Goal: Information Seeking & Learning: Learn about a topic

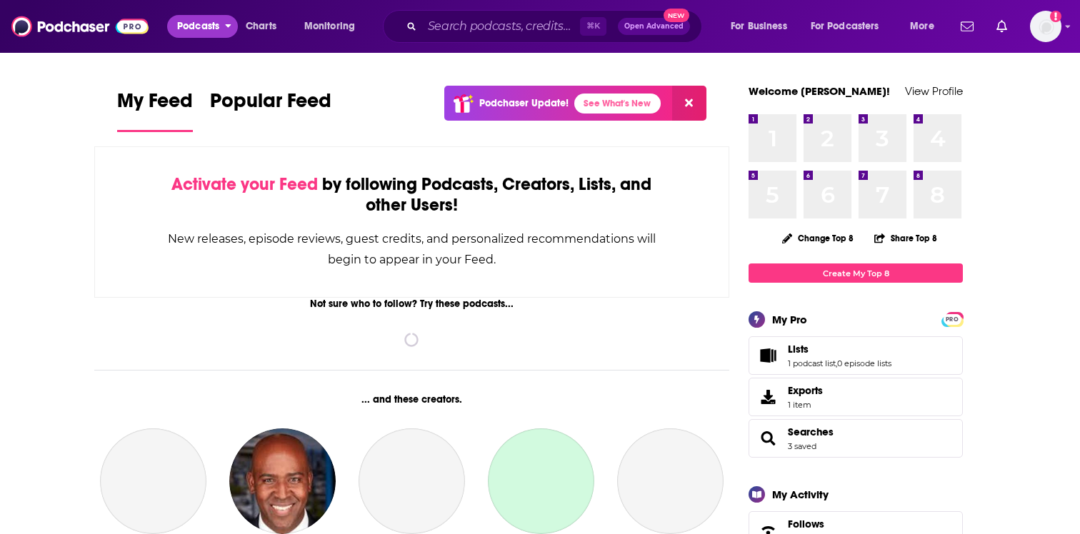
click at [183, 20] on span "Podcasts" at bounding box center [198, 26] width 42 height 20
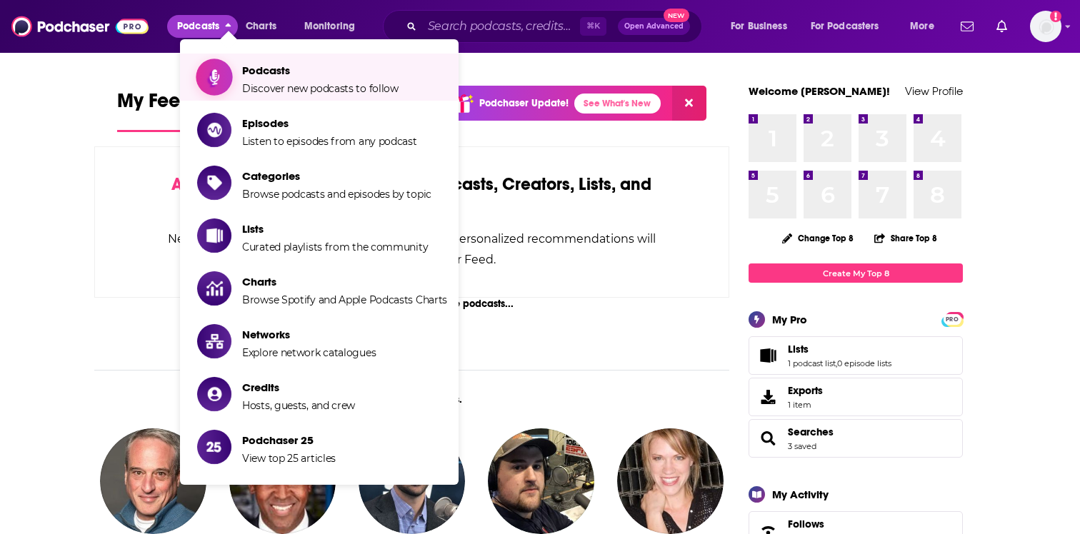
click at [224, 61] on span "Show item sub-menu" at bounding box center [214, 77] width 110 height 110
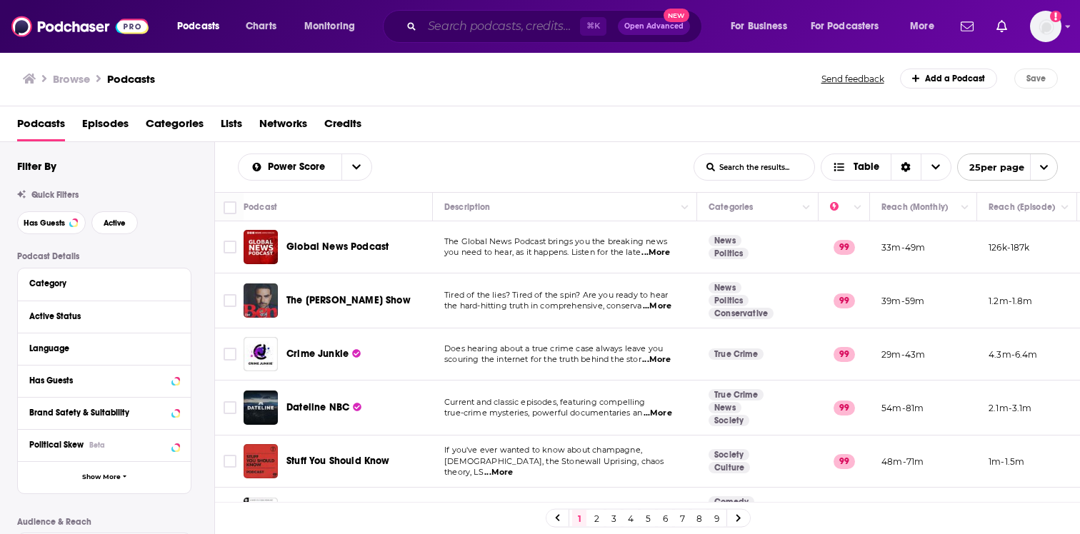
click at [487, 23] on input "Search podcasts, credits, & more..." at bounding box center [501, 26] width 158 height 23
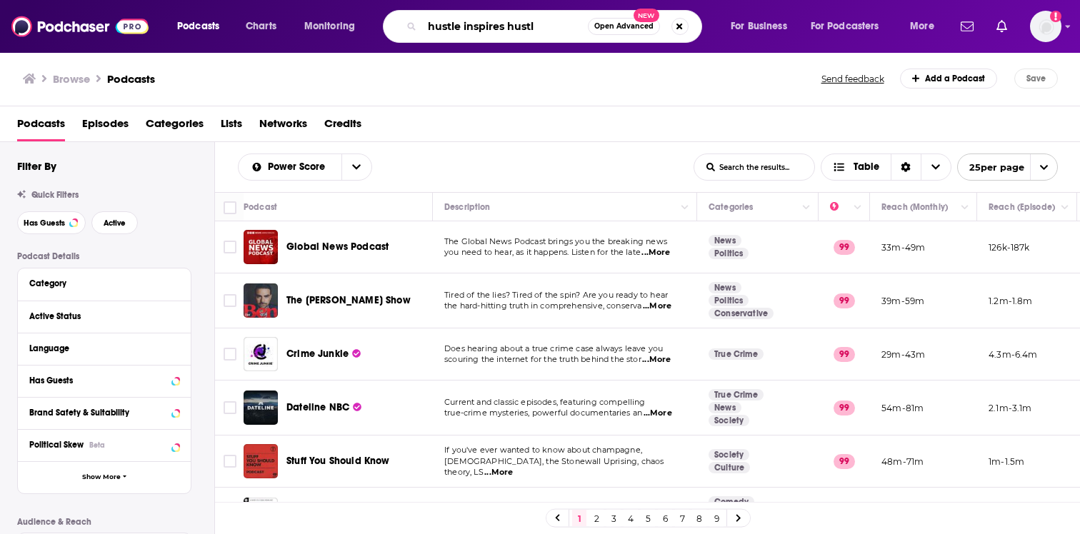
type input "hustle inspires hustle"
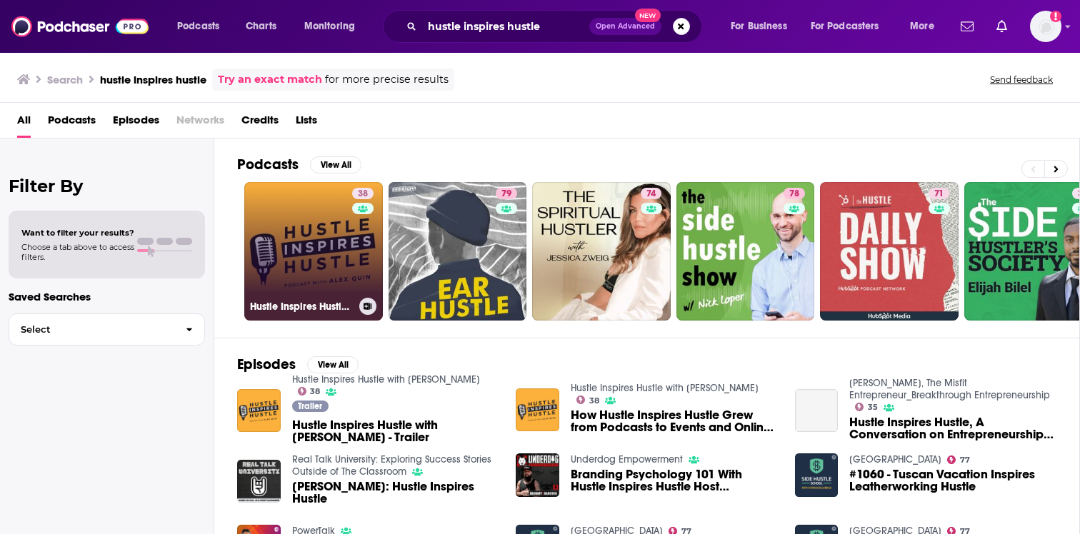
click at [328, 231] on link "38 Hustle Inspires Hustle with [PERSON_NAME]" at bounding box center [313, 251] width 139 height 139
